Goal: Task Accomplishment & Management: Manage account settings

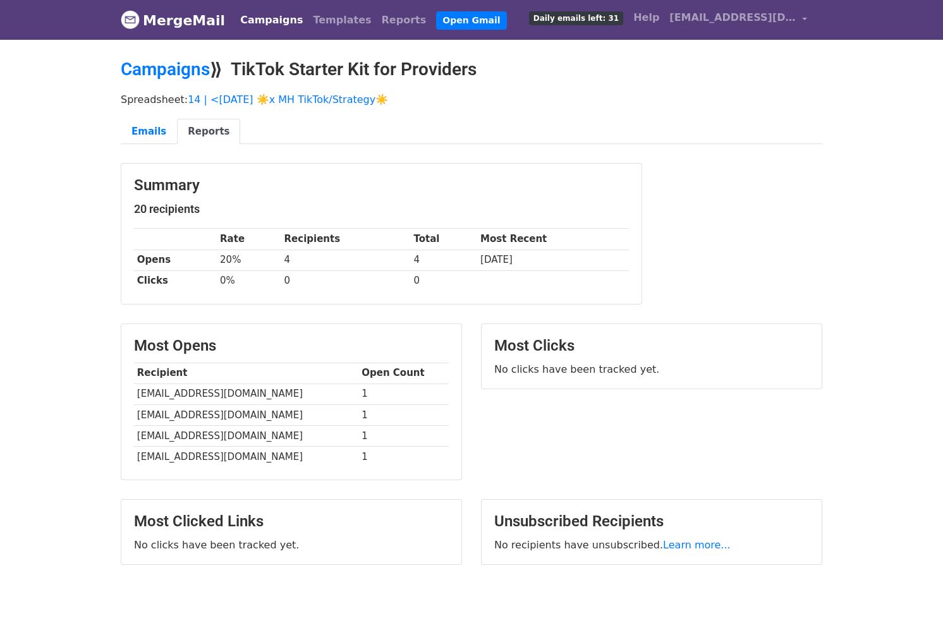
scroll to position [16, 0]
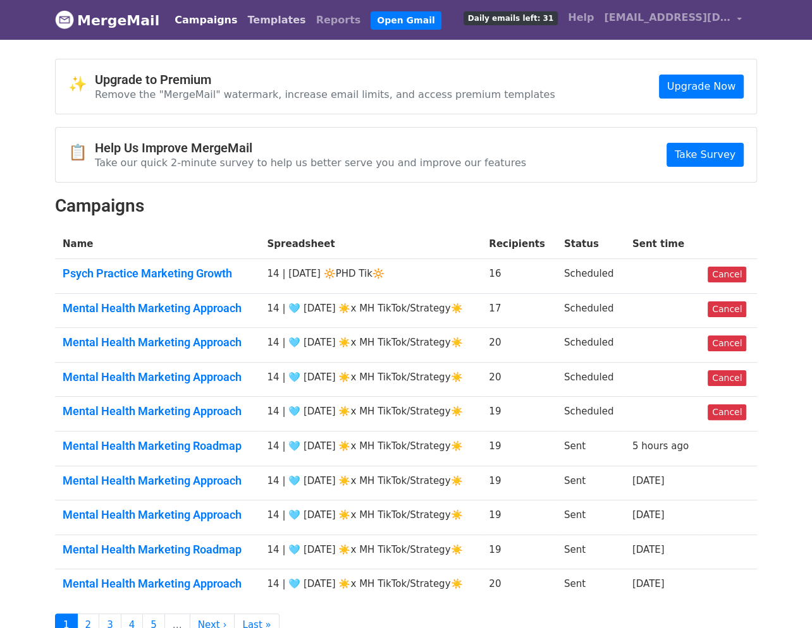
click at [262, 18] on link "Templates" at bounding box center [276, 20] width 68 height 25
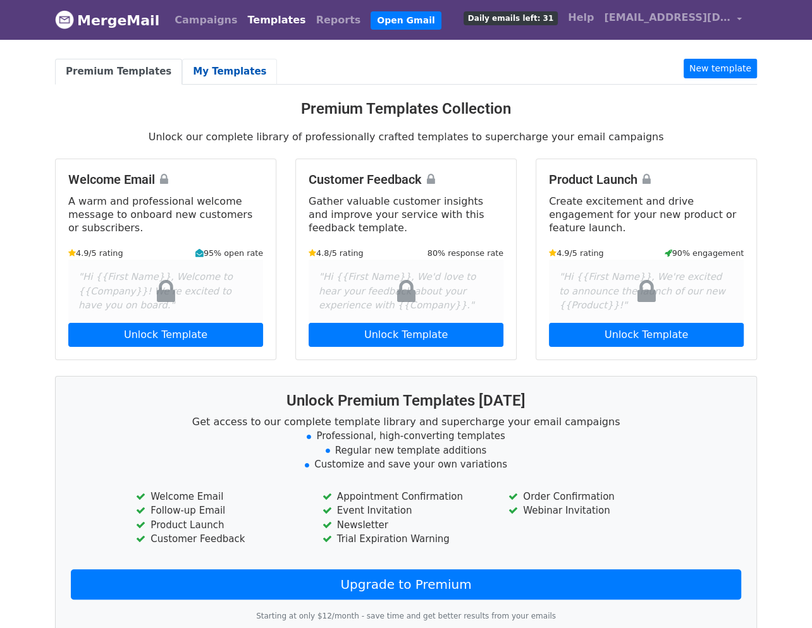
click at [209, 71] on link "My Templates" at bounding box center [229, 72] width 95 height 26
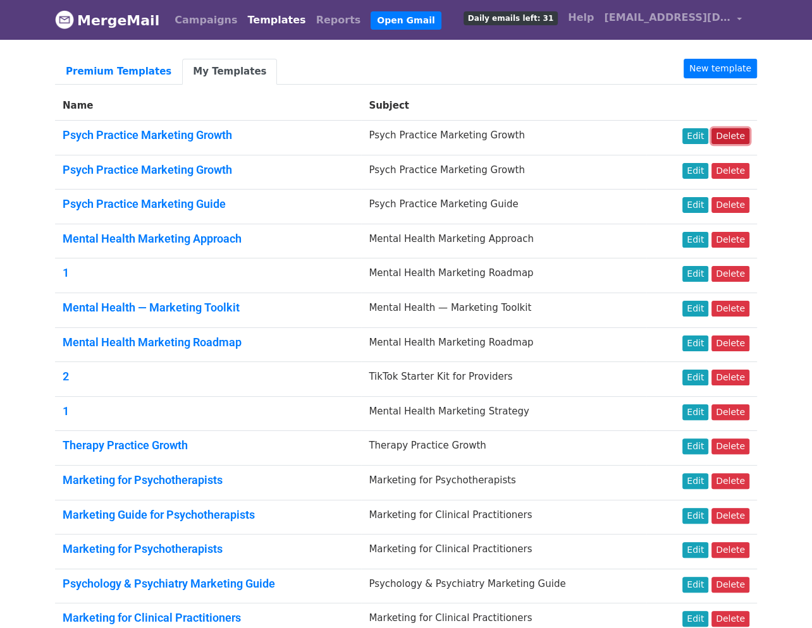
click at [722, 131] on link "Delete" at bounding box center [730, 136] width 38 height 16
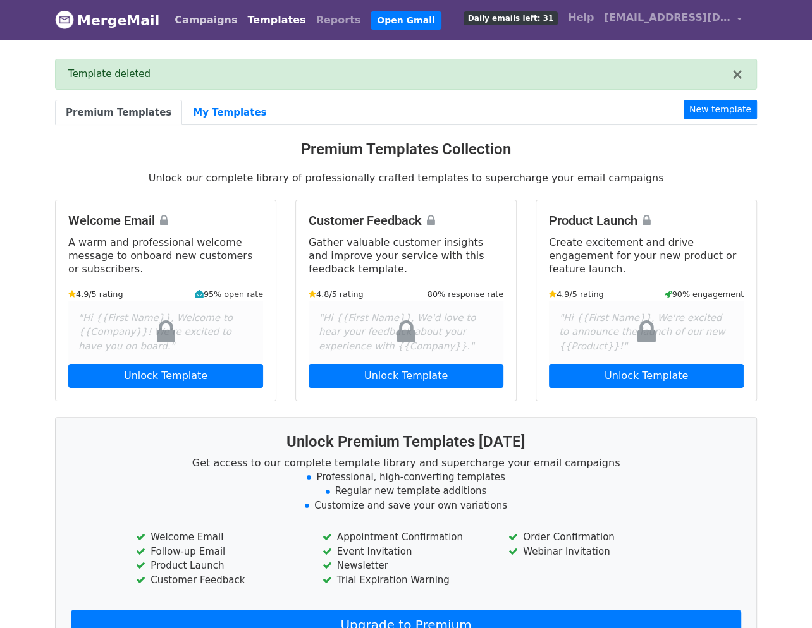
click at [200, 30] on link "Campaigns" at bounding box center [205, 20] width 73 height 25
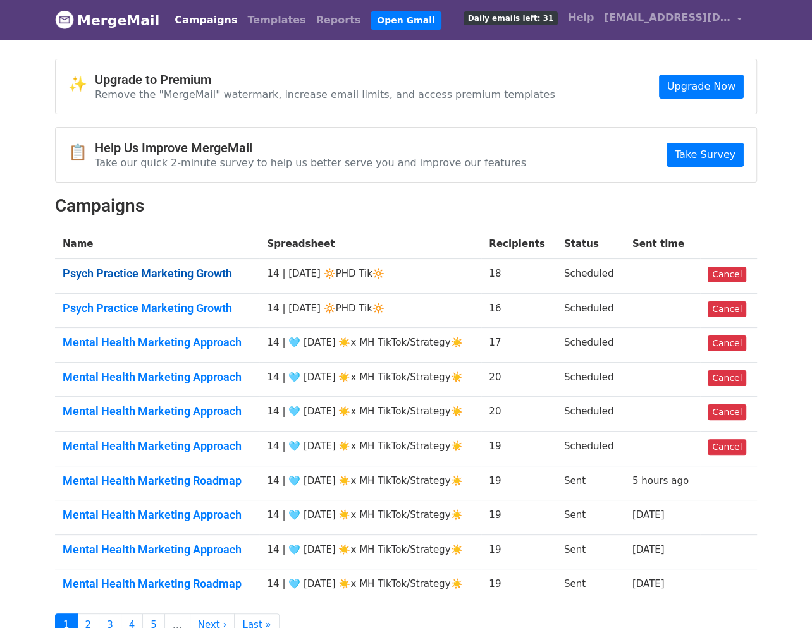
click at [183, 269] on link "Psych Practice Marketing Growth" at bounding box center [157, 274] width 189 height 14
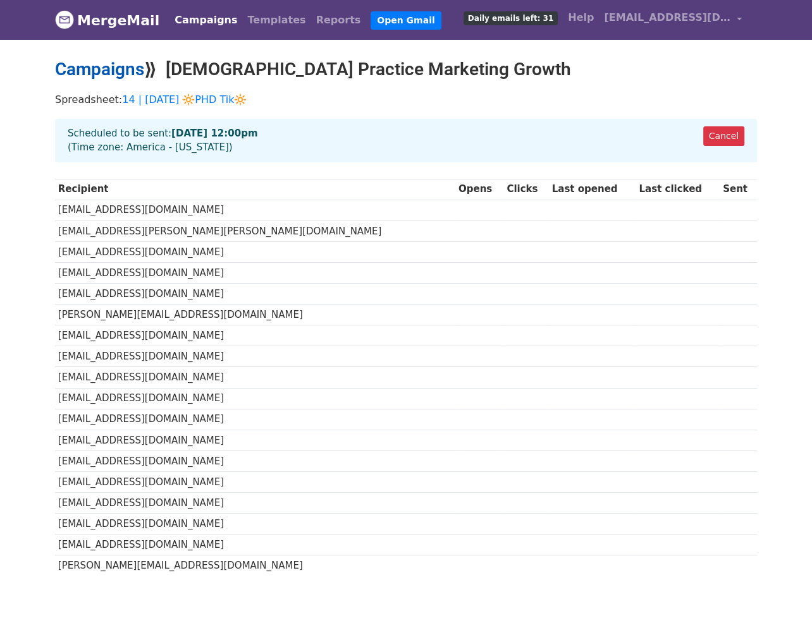
click at [91, 68] on link "Campaigns" at bounding box center [99, 69] width 89 height 21
